Goal: Transaction & Acquisition: Purchase product/service

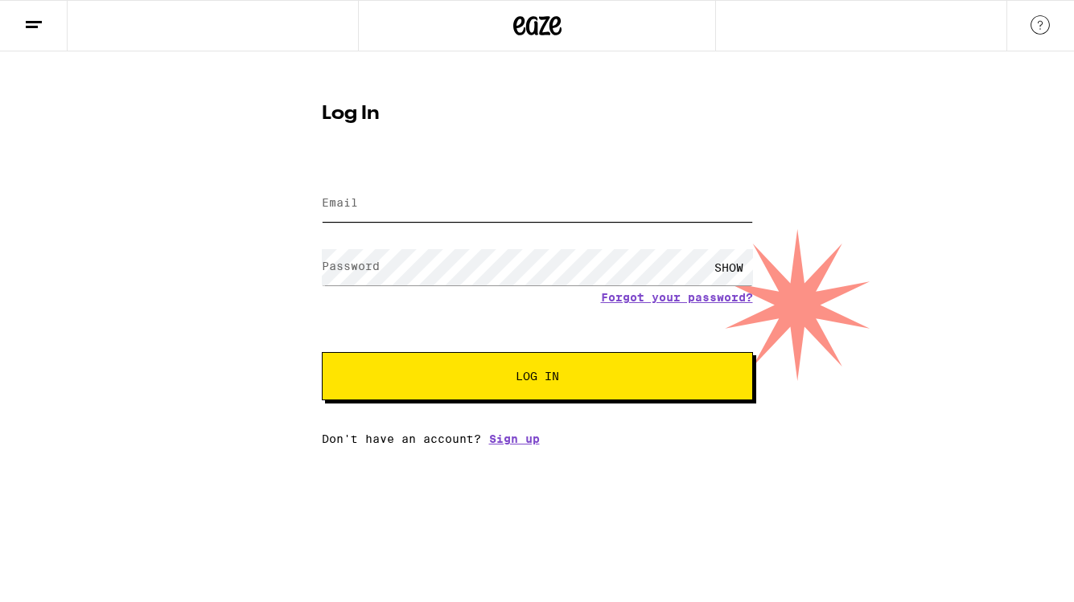
click at [469, 199] on input "Email" at bounding box center [537, 204] width 431 height 36
click at [0, 446] on com-1password-button at bounding box center [0, 446] width 0 height 0
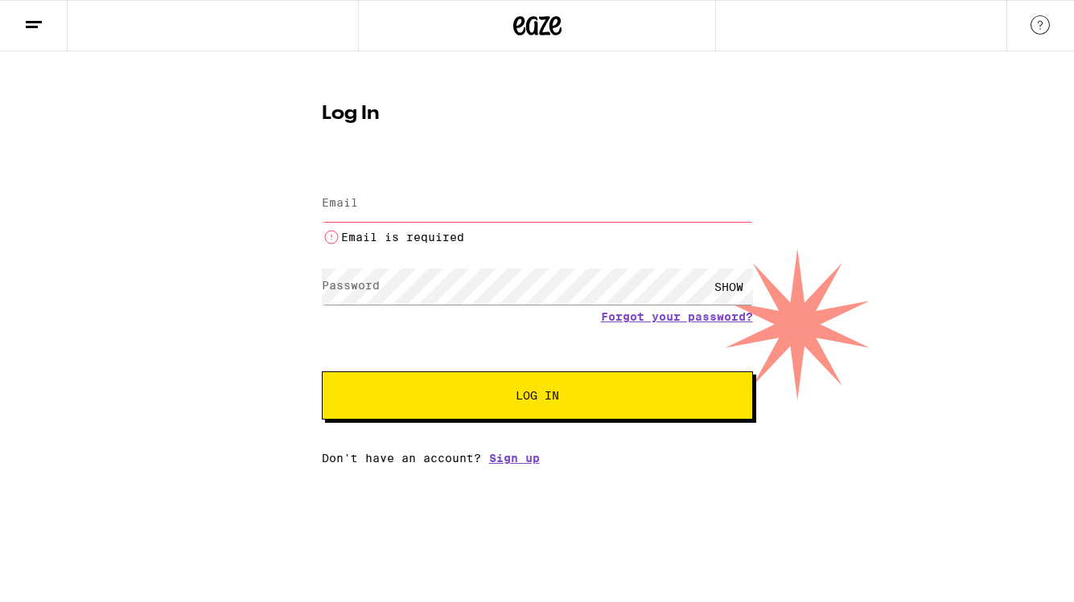
type input "[EMAIL_ADDRESS][DOMAIN_NAME]"
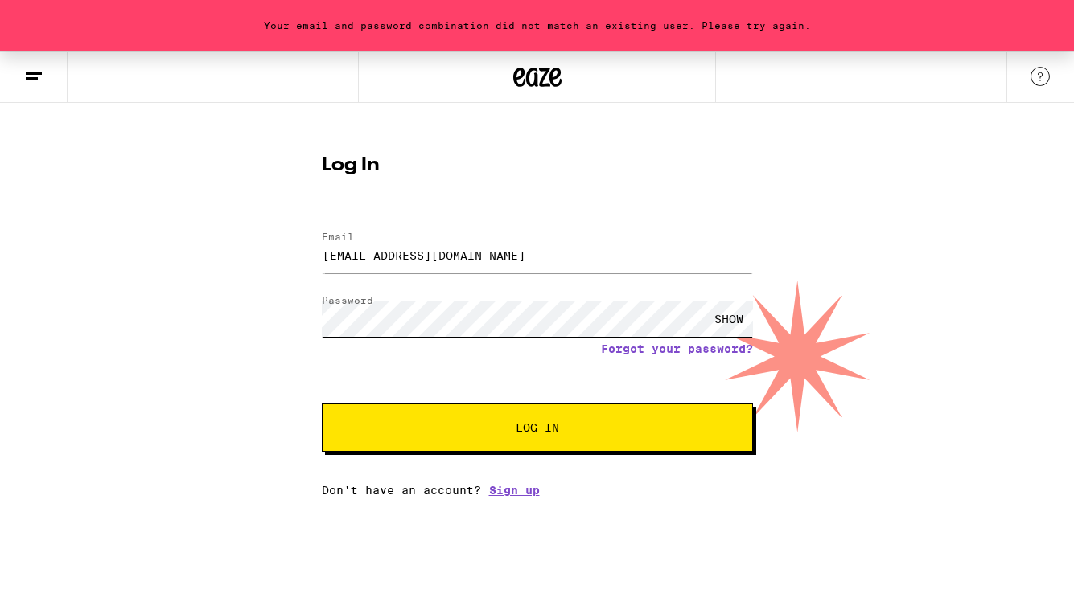
click at [0, 497] on com-1password-button at bounding box center [0, 497] width 0 height 0
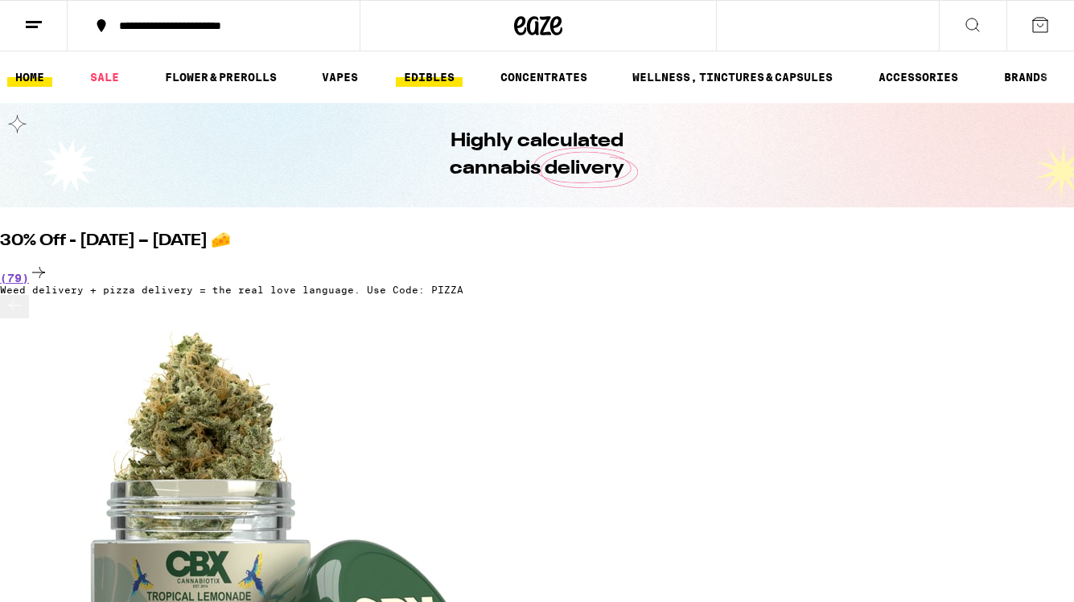
click at [422, 79] on link "EDIBLES" at bounding box center [429, 77] width 67 height 19
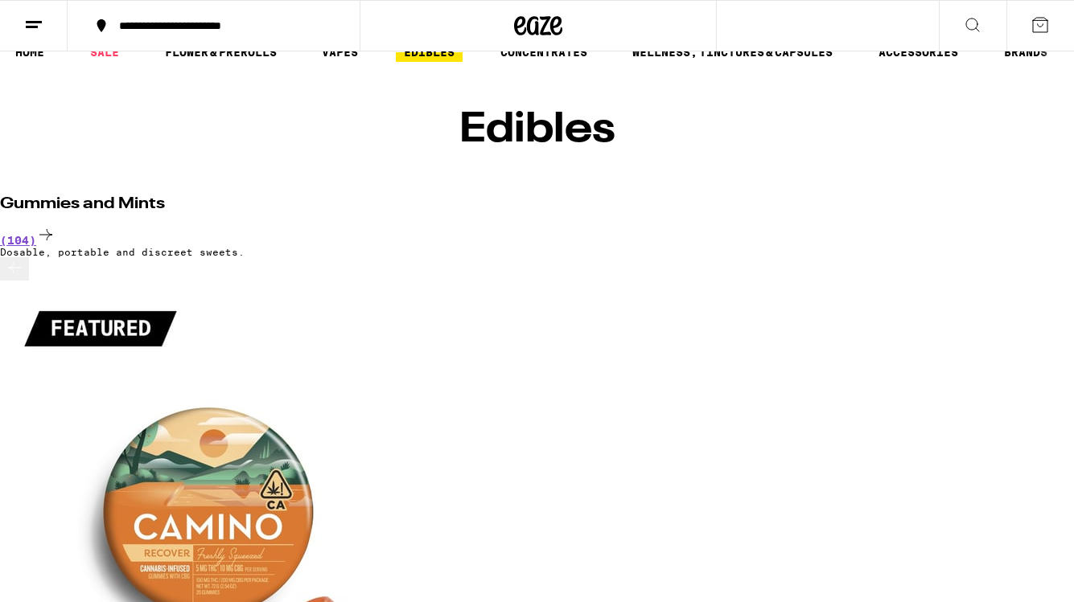
scroll to position [36, 0]
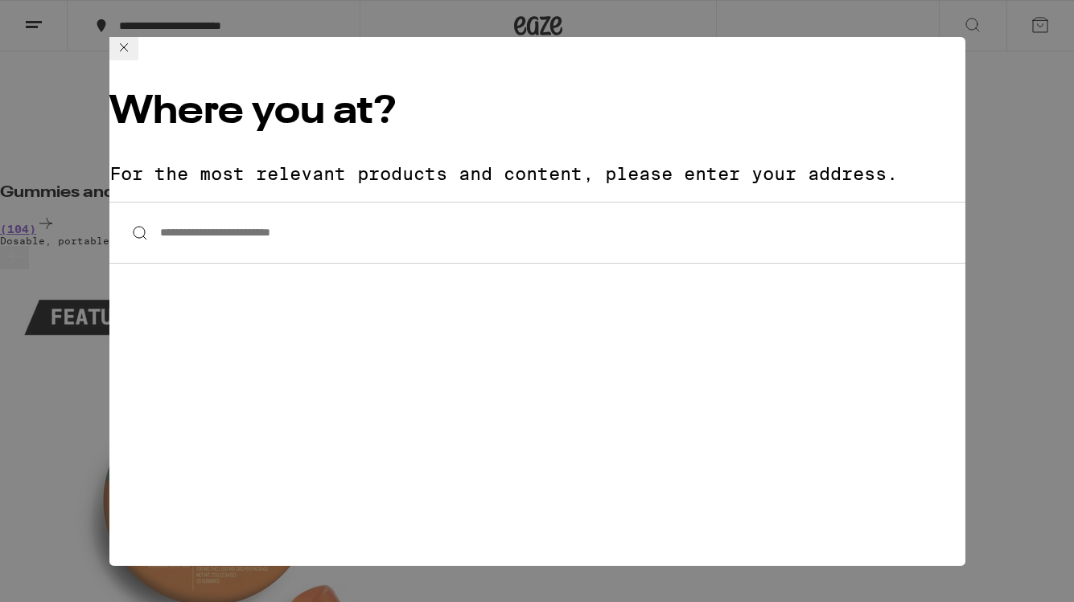
click at [294, 202] on input "**********" at bounding box center [537, 233] width 856 height 62
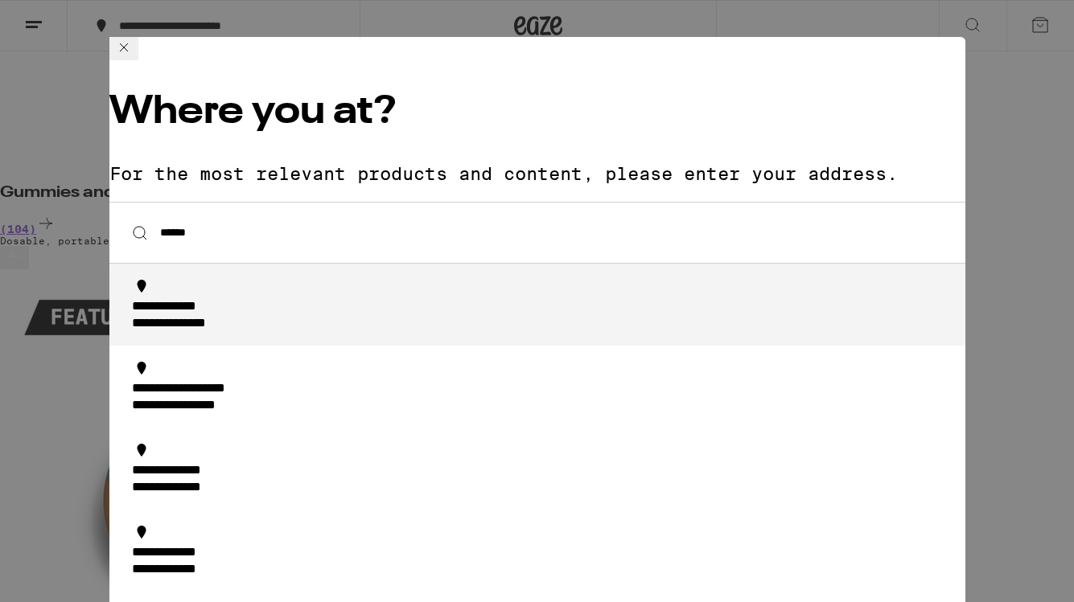
click at [296, 299] on div "**********" at bounding box center [542, 316] width 820 height 34
type input "**********"
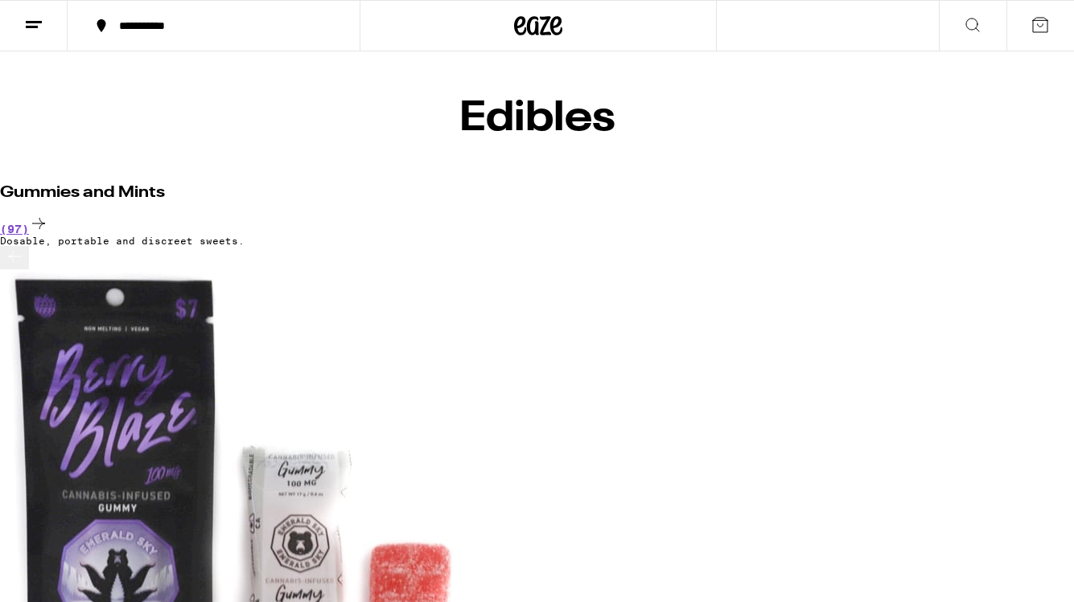
scroll to position [0, 3125]
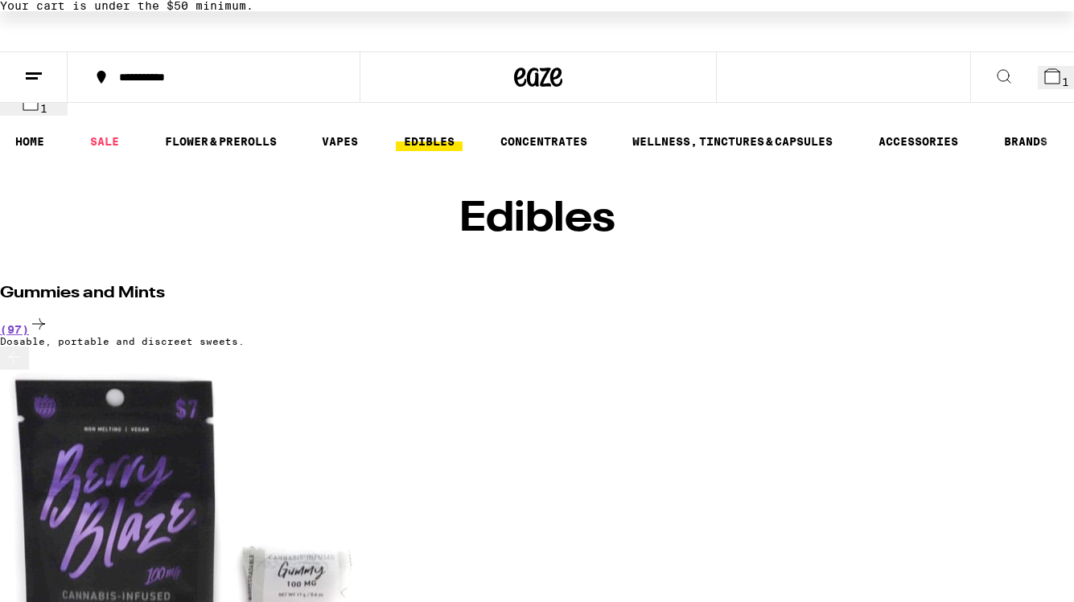
scroll to position [88, 0]
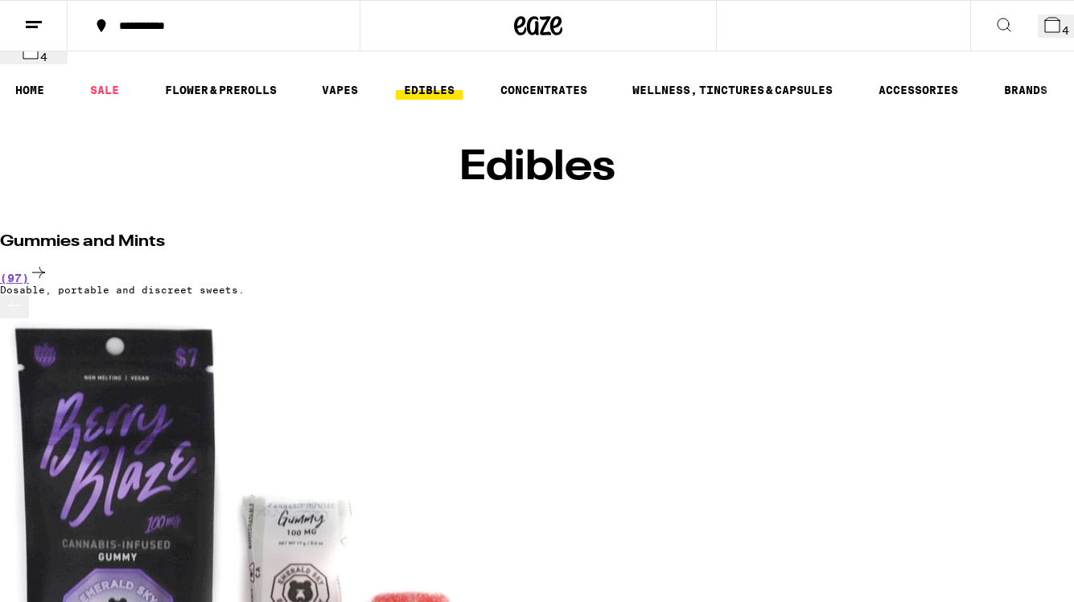
scroll to position [0, 8888]
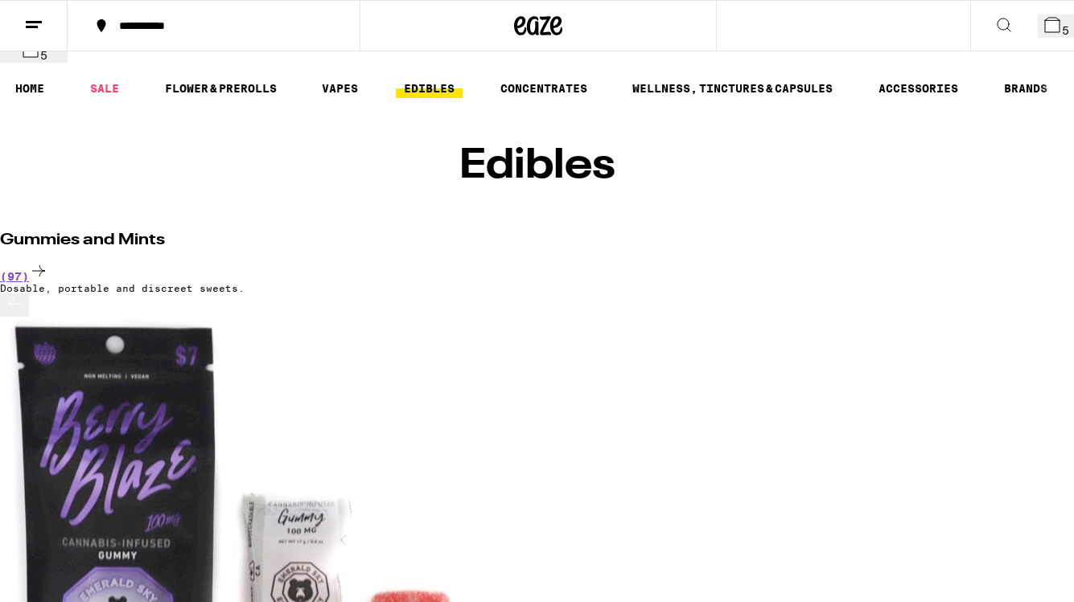
scroll to position [0, 9566]
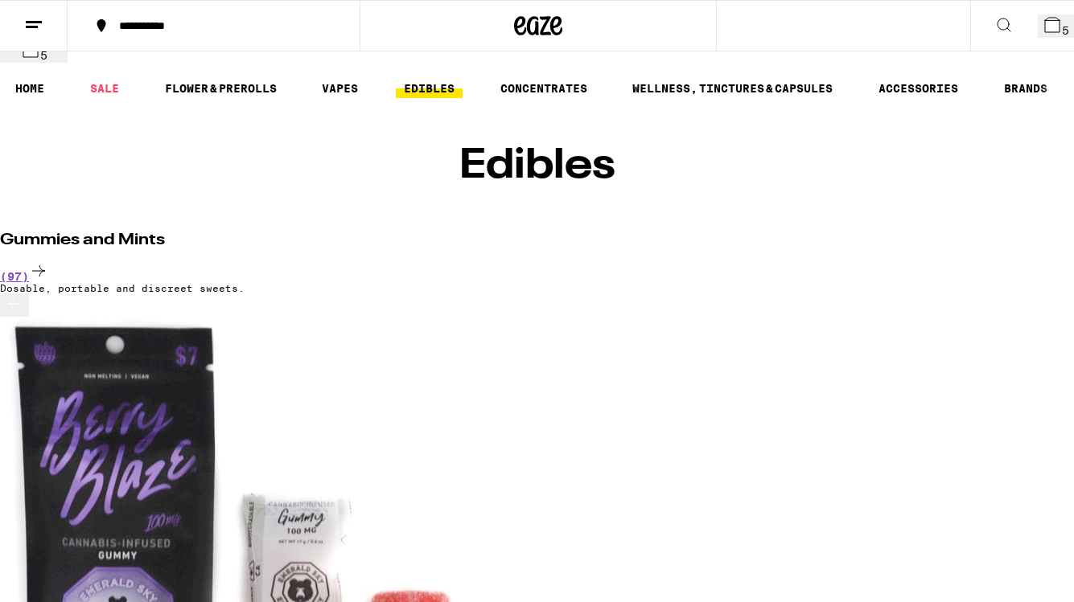
click at [1037, 38] on button "7" at bounding box center [1055, 25] width 36 height 23
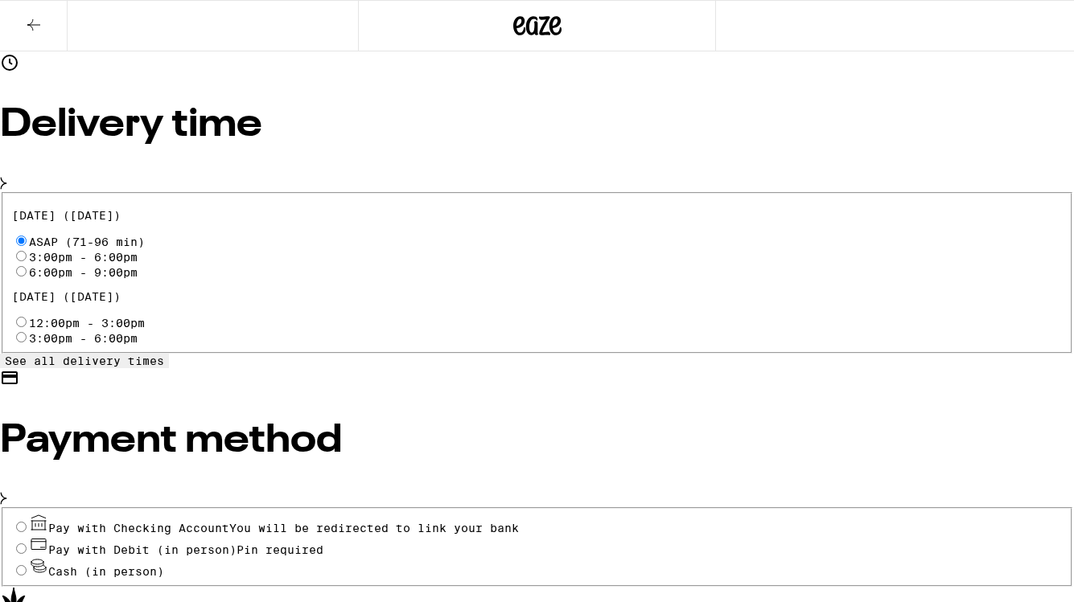
scroll to position [508, 0]
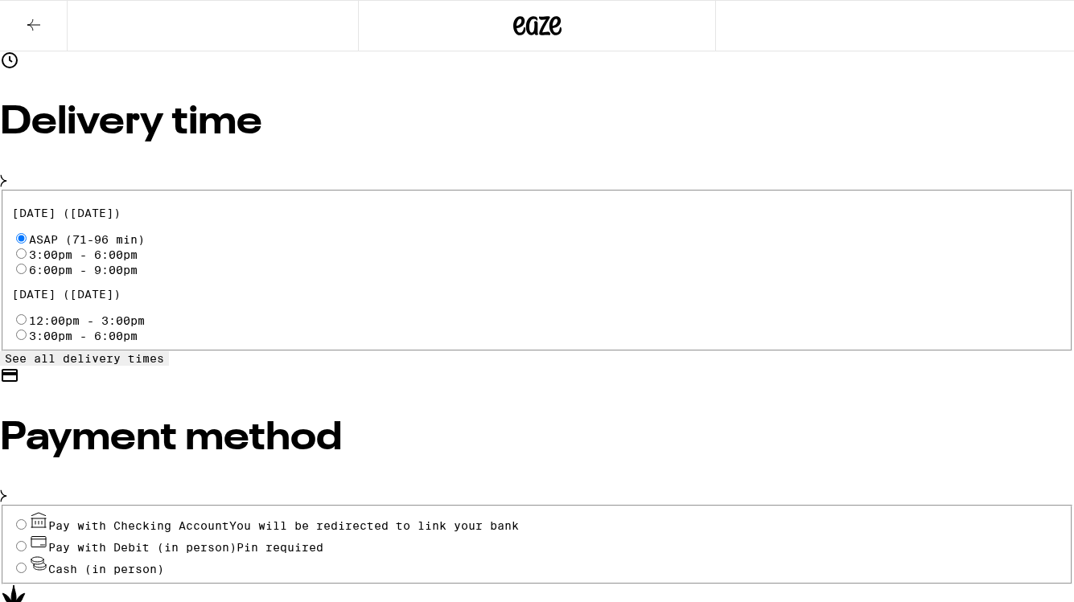
click at [27, 541] on input "Pay with Debit (in person) Pin required" at bounding box center [21, 546] width 10 height 10
radio input "true"
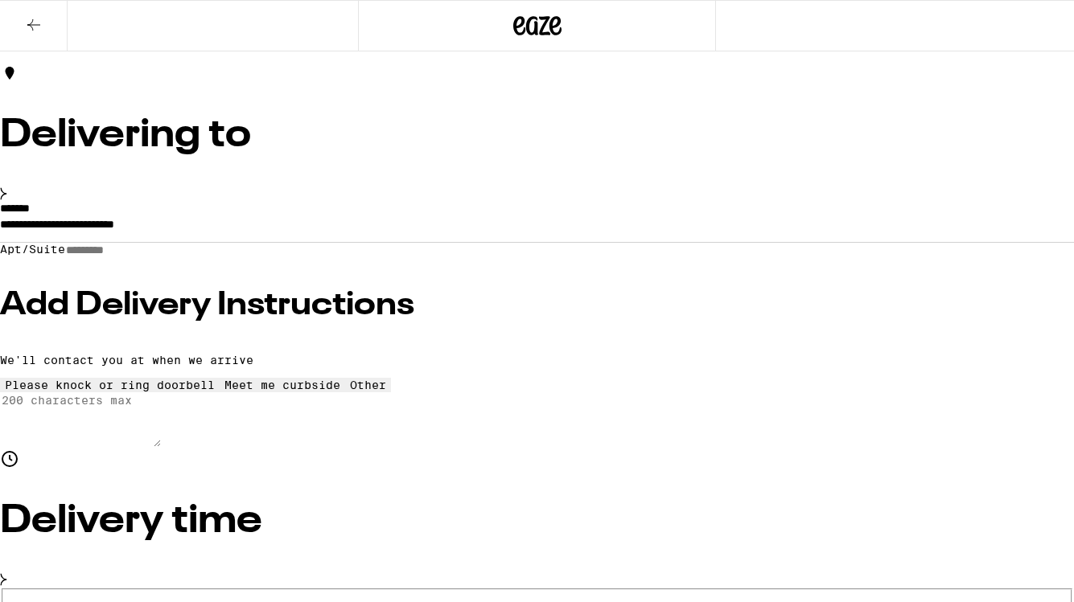
scroll to position [108, 0]
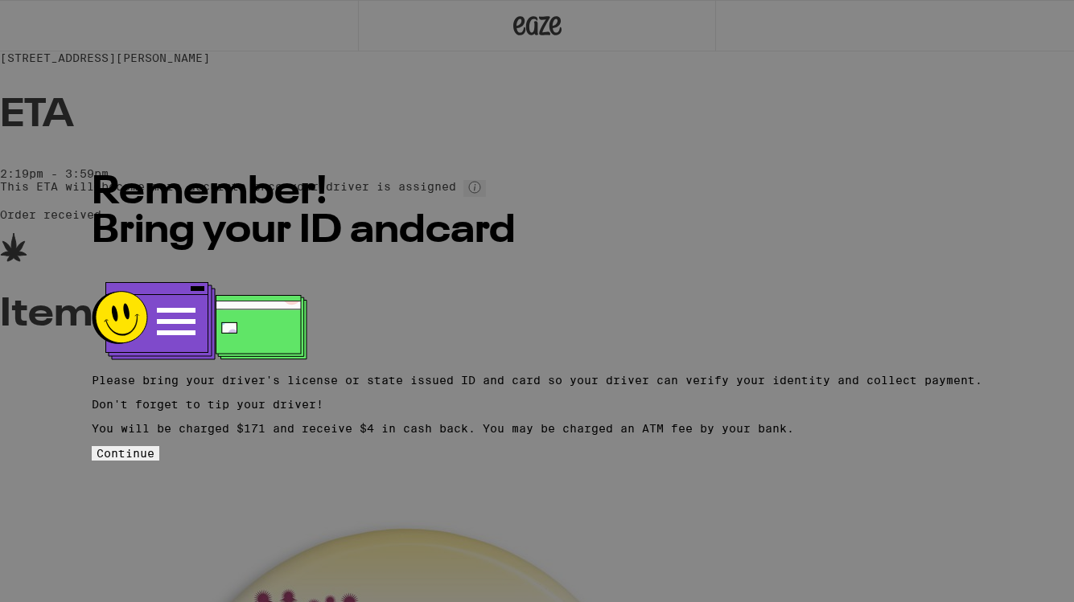
click at [159, 459] on button "Continue" at bounding box center [126, 453] width 68 height 14
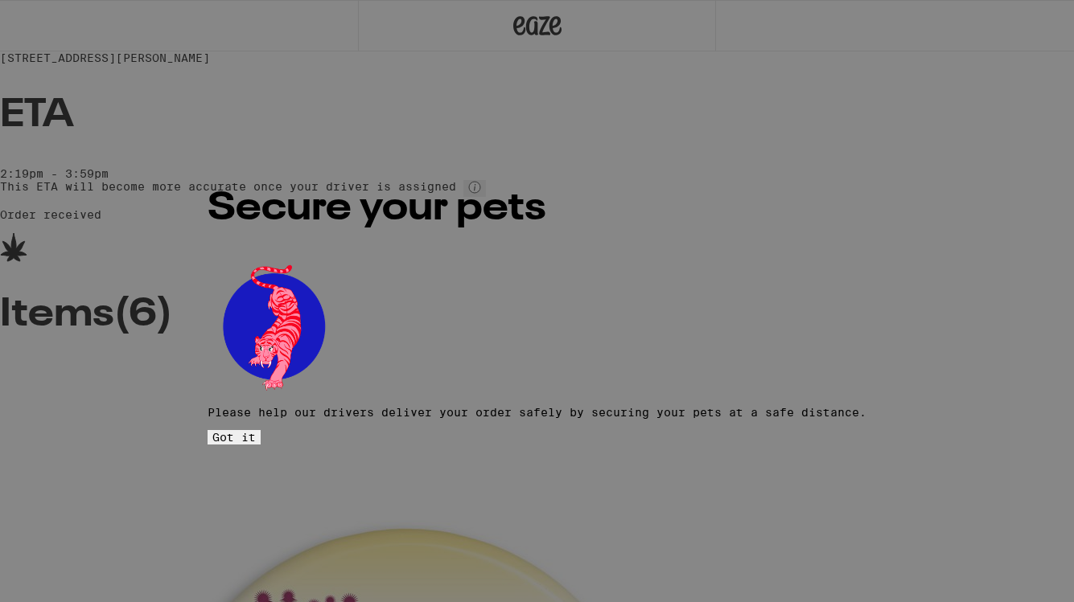
click at [256, 431] on span "Got it" at bounding box center [233, 437] width 43 height 13
